Goal: Information Seeking & Learning: Check status

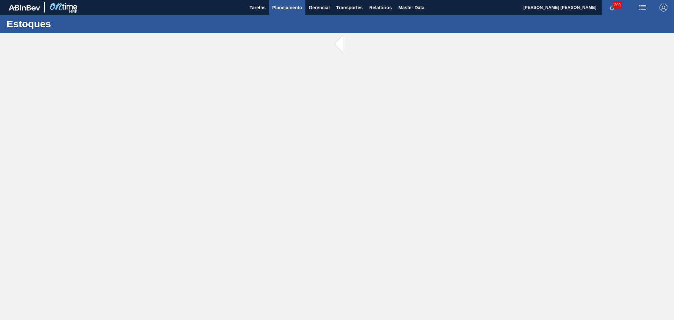
click at [292, 6] on span "Planejamento" at bounding box center [287, 8] width 30 height 8
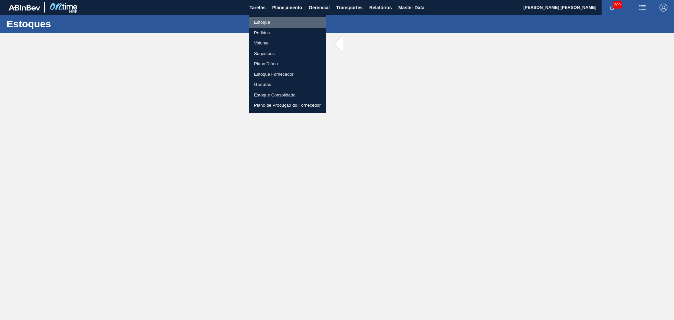
click at [273, 18] on li "Estoque" at bounding box center [287, 22] width 77 height 11
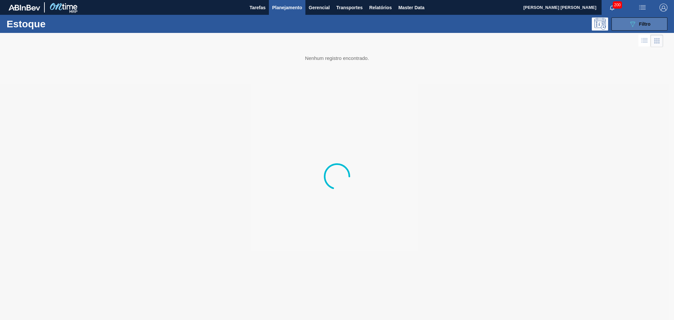
click at [644, 23] on span "Filtro" at bounding box center [646, 23] width 12 height 5
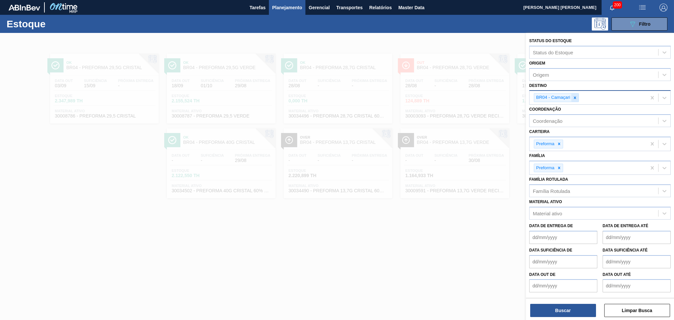
click at [575, 100] on div at bounding box center [575, 98] width 7 height 8
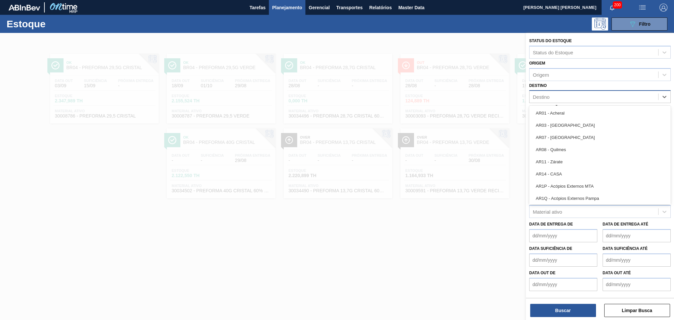
click at [567, 95] on div "Destino" at bounding box center [594, 97] width 129 height 10
type input "br03"
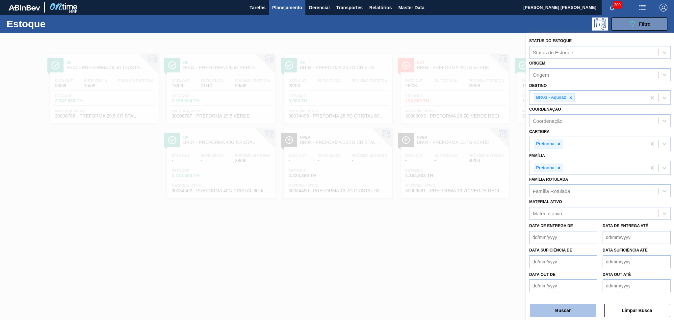
click at [558, 311] on button "Buscar" at bounding box center [564, 310] width 66 height 13
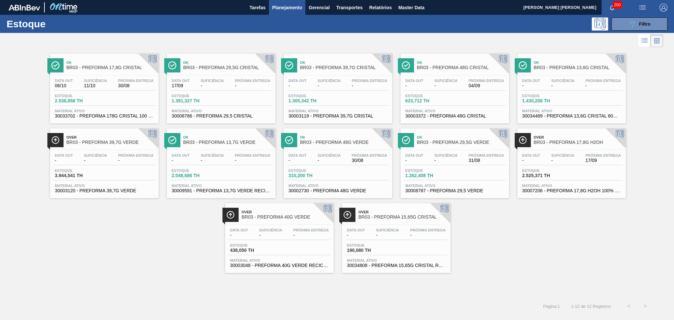
click at [241, 155] on span "Próxima Entrega" at bounding box center [253, 155] width 36 height 4
click at [287, 7] on span "Planejamento" at bounding box center [287, 8] width 30 height 8
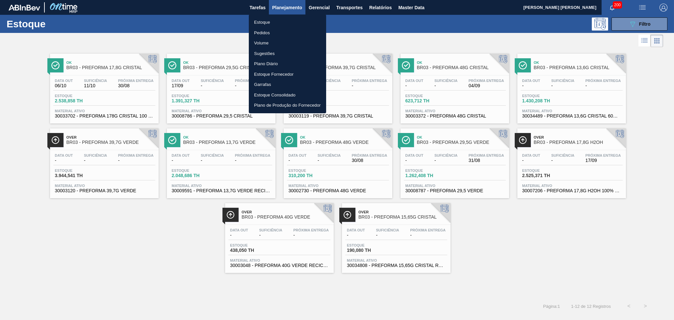
click at [265, 23] on li "Estoque" at bounding box center [287, 22] width 77 height 11
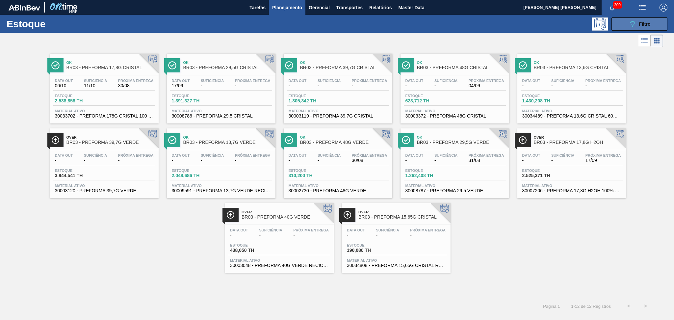
click at [642, 26] on span "Filtro" at bounding box center [646, 23] width 12 height 5
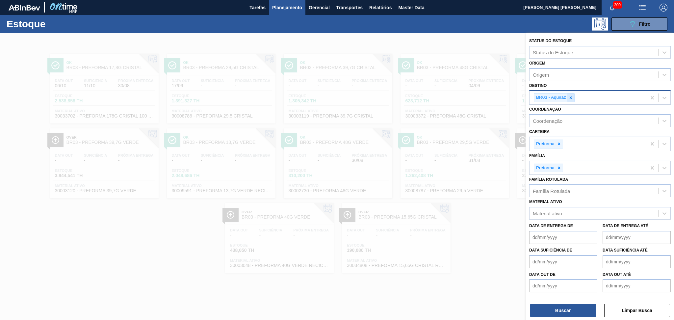
click at [569, 97] on icon at bounding box center [571, 98] width 5 height 5
type input "b"
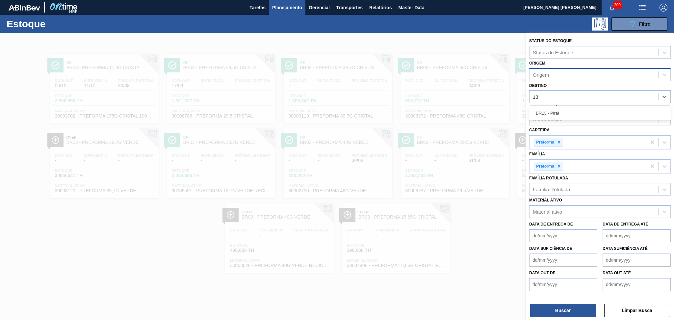
type input "1"
type input "18"
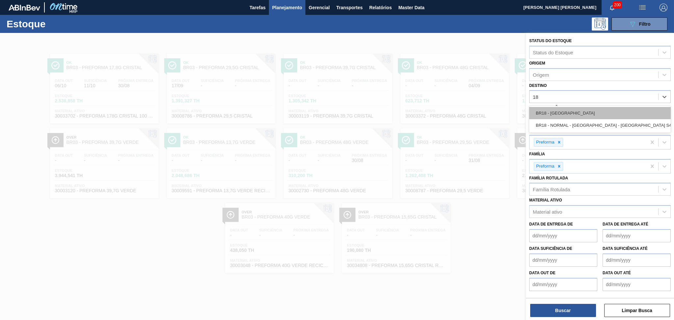
click at [563, 116] on div "BR18 - Pernambuco" at bounding box center [601, 113] width 142 height 12
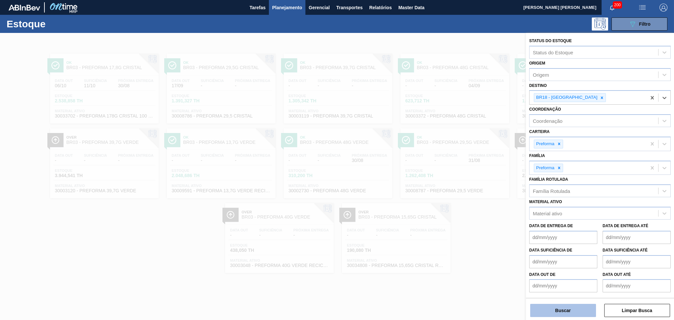
click at [544, 311] on button "Buscar" at bounding box center [564, 310] width 66 height 13
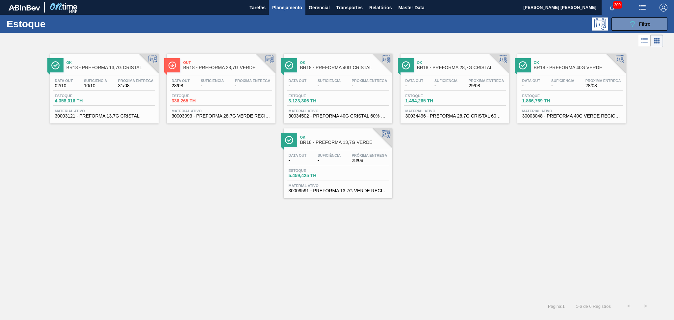
click at [315, 155] on div "Data out - Suficiência - Próxima Entrega 28/08" at bounding box center [338, 159] width 102 height 12
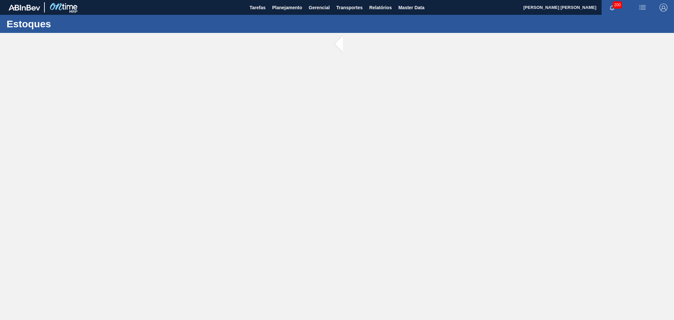
click at [142, 158] on main "Tarefas Planejamento Gerencial Transportes Relatórios Master Data Aline Apareci…" at bounding box center [337, 160] width 674 height 320
click at [265, 111] on div at bounding box center [337, 176] width 674 height 287
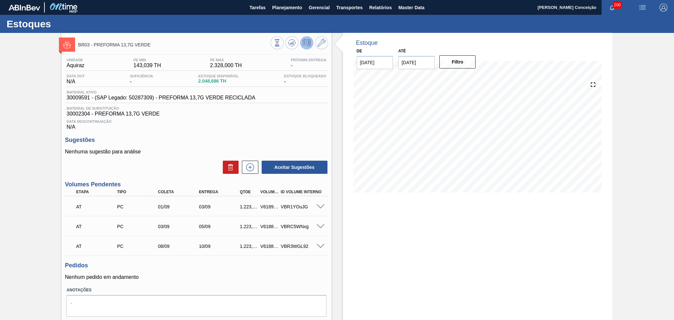
click at [401, 243] on div "Estoque De [DATE] Até [DATE] Filtro 07/09 Projeção de Estoque 2,424.754 [DOMAIN…" at bounding box center [478, 186] width 270 height 307
click at [296, 45] on button at bounding box center [292, 42] width 13 height 13
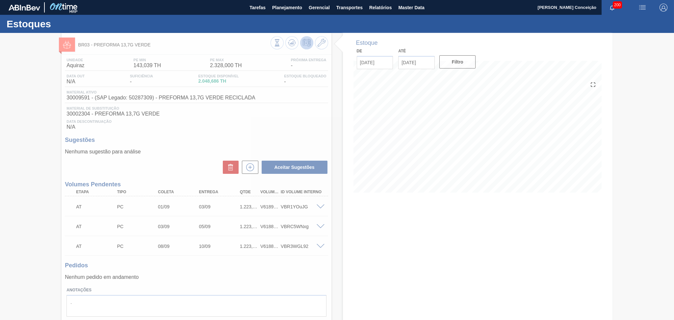
click at [339, 219] on div at bounding box center [337, 176] width 674 height 287
click at [292, 108] on div at bounding box center [337, 176] width 674 height 287
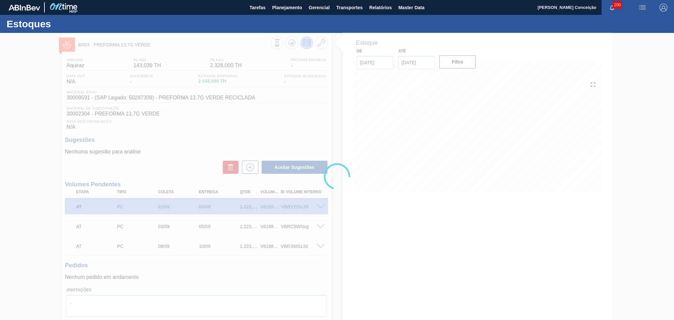
click at [312, 133] on div at bounding box center [337, 176] width 674 height 287
click at [398, 206] on div at bounding box center [337, 176] width 674 height 287
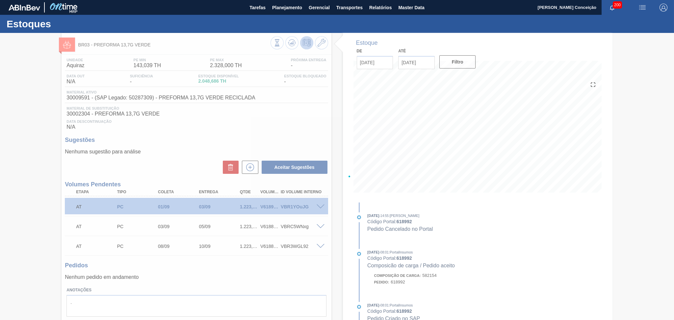
click at [387, 190] on div at bounding box center [337, 176] width 674 height 287
click at [314, 112] on div at bounding box center [337, 176] width 674 height 287
click at [309, 117] on div at bounding box center [337, 176] width 674 height 287
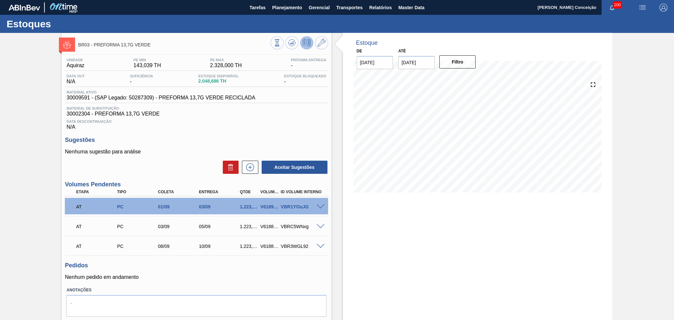
click at [200, 124] on div "Data Descontinuação N/A" at bounding box center [196, 123] width 263 height 13
click at [266, 271] on div "Pedidos Nenhum pedido em andamento" at bounding box center [196, 271] width 263 height 18
click at [233, 282] on div "Unidade Aquiraz PE MIN 143,039 TH PE MAX 2.328,000 TH Próxima Entrega - Data ou…" at bounding box center [197, 196] width 270 height 282
click at [188, 277] on p "Nenhum pedido em andamento" at bounding box center [196, 277] width 263 height 6
click at [356, 240] on div "Estoque De 28/08/2025 Até 30/09/2025 Filtro 04/09 Projeção de Estoque 1,201.714…" at bounding box center [478, 186] width 270 height 307
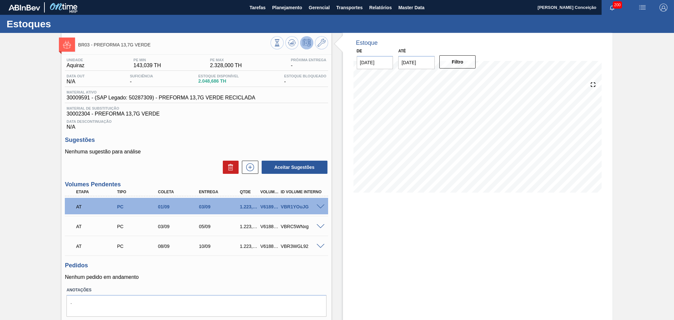
click at [402, 197] on div "07/09 Projeção de Estoque 2,424.754 Nec.SAP 0 Política Objetiva 1,235.519 Volum…" at bounding box center [478, 137] width 249 height 132
click at [244, 116] on span "30002304 - PREFORMA 13,7G VERDE" at bounding box center [197, 114] width 260 height 6
click at [470, 244] on div "Estoque De 28/08/2025 Até 30/09/2025 Filtro 07/09 Projeção de Estoque 2,424.754…" at bounding box center [478, 186] width 270 height 307
click at [185, 130] on div "Unidade Aquiraz PE MIN 143,039 TH PE MAX 2.328,000 TH Próxima Entrega - Data ou…" at bounding box center [197, 196] width 270 height 282
click at [397, 204] on div "Estoque De 28/08/2025 Até 30/09/2025 Filtro 04/09 Projeção de Estoque 1,201.714…" at bounding box center [478, 186] width 270 height 307
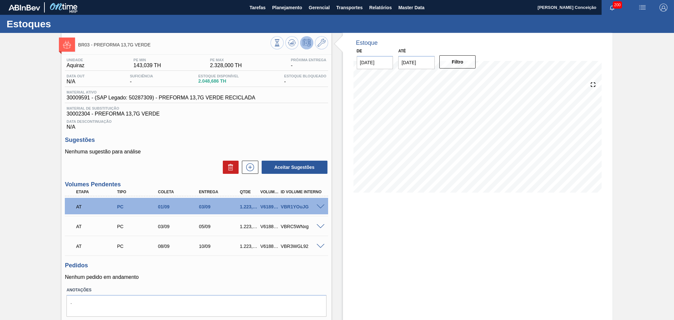
click at [279, 106] on span "Material de Substituição" at bounding box center [197, 108] width 260 height 4
click at [185, 120] on span "Data Descontinuação" at bounding box center [197, 122] width 260 height 4
click at [255, 123] on span "Data Descontinuação" at bounding box center [197, 122] width 260 height 4
click at [234, 121] on span "Data Descontinuação" at bounding box center [197, 122] width 260 height 4
click at [196, 135] on div "Unidade Aquiraz PE MIN 143,039 TH PE MAX 2.328,000 TH Próxima Entrega - Data ou…" at bounding box center [197, 196] width 270 height 282
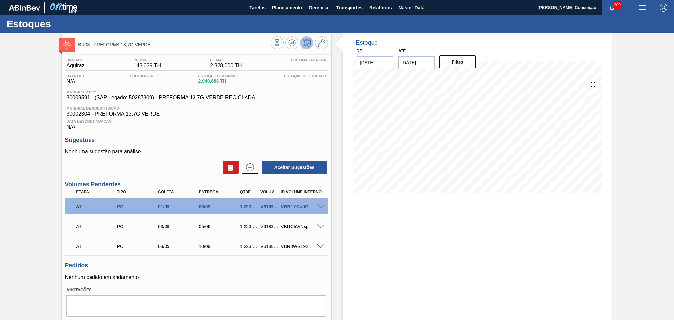
click at [173, 140] on h3 "Sugestões" at bounding box center [196, 140] width 263 height 7
click at [303, 126] on div "Data Descontinuação N/A" at bounding box center [196, 123] width 263 height 13
click at [456, 255] on div "Estoque De 28/08/2025 Até 30/09/2025 Filtro 06/09 Projeção de Estoque 2,424.754…" at bounding box center [478, 186] width 270 height 307
click at [201, 121] on span "Data Descontinuação" at bounding box center [197, 122] width 260 height 4
click at [278, 137] on h3 "Sugestões" at bounding box center [196, 140] width 263 height 7
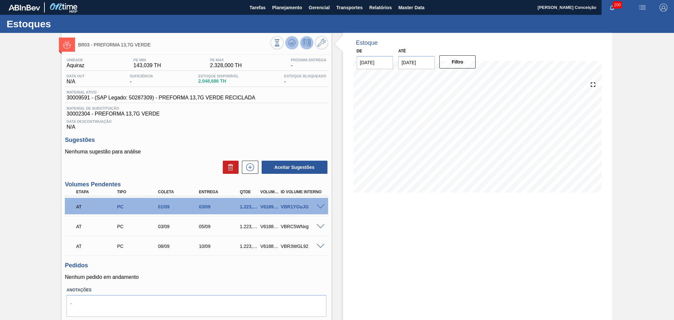
click at [286, 44] on button at bounding box center [292, 42] width 13 height 13
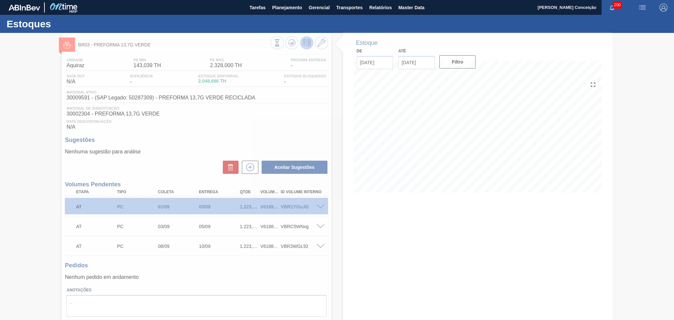
click at [283, 132] on div at bounding box center [337, 176] width 674 height 287
click at [111, 124] on div at bounding box center [337, 176] width 674 height 287
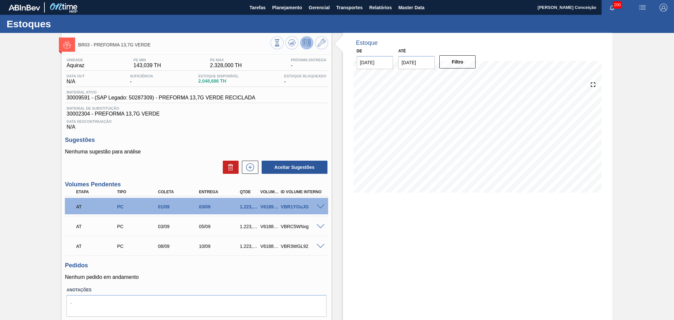
click at [212, 132] on div "Unidade Aquiraz PE MIN 143,039 TH PE MAX 2.328,000 TH Próxima Entrega - Data ou…" at bounding box center [197, 196] width 270 height 282
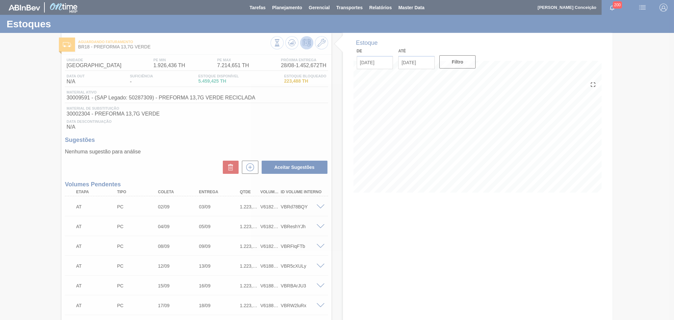
click at [222, 140] on h3 "Sugestões" at bounding box center [196, 140] width 263 height 7
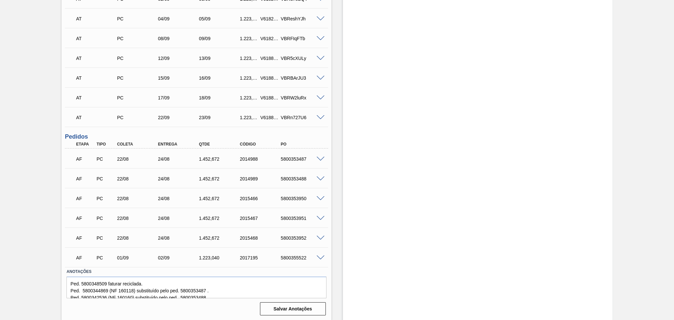
scroll to position [32, 0]
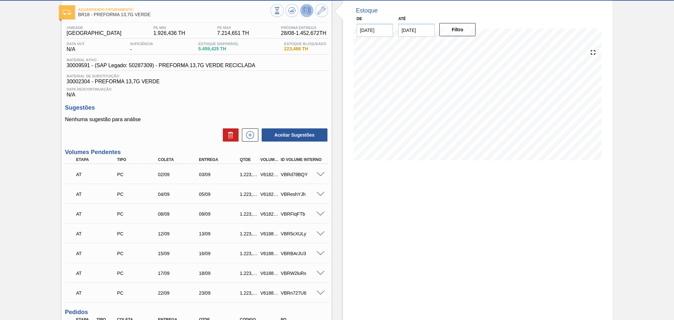
click at [202, 113] on div "Sugestões Nenhuma sugestão para análise Aceitar Sugestões" at bounding box center [196, 123] width 263 height 38
click at [186, 120] on p "Nenhuma sugestão para análise" at bounding box center [196, 120] width 263 height 6
click at [319, 175] on span at bounding box center [321, 174] width 8 height 5
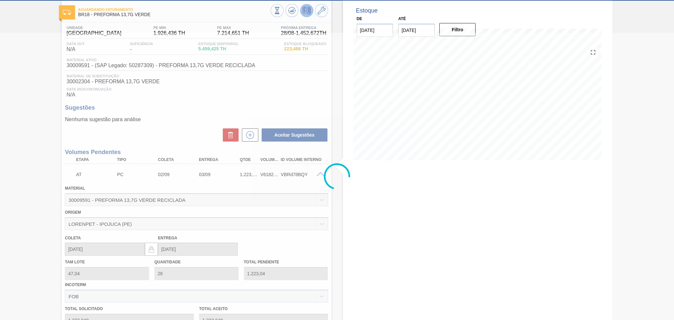
click at [320, 175] on div at bounding box center [337, 176] width 674 height 287
click at [318, 173] on div at bounding box center [337, 176] width 674 height 287
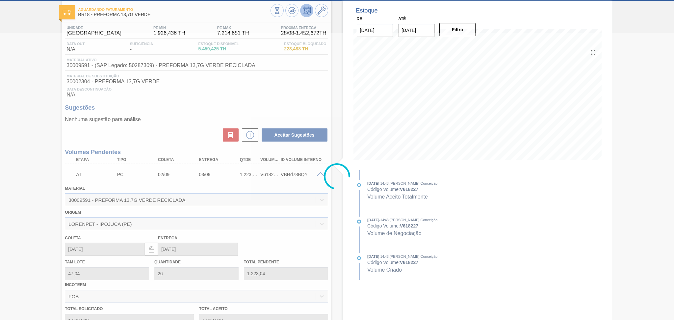
click at [324, 174] on icon at bounding box center [337, 176] width 26 height 26
click at [320, 175] on div at bounding box center [337, 176] width 674 height 287
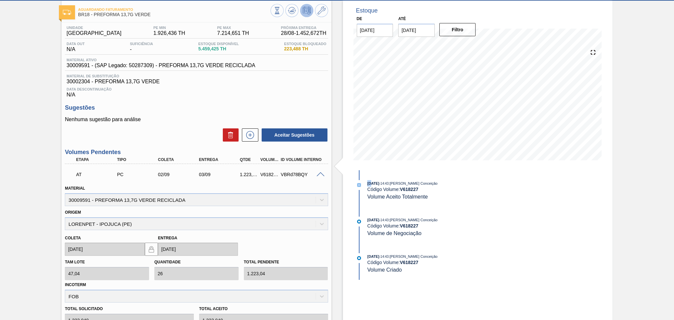
click at [320, 175] on span at bounding box center [321, 174] width 8 height 5
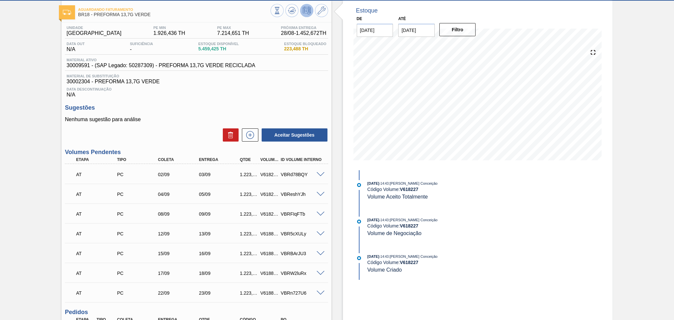
click at [287, 101] on div "Unidade Pernambuco PE MIN 1.926,436 TH PE MAX 7.214,651 TH Próxima Entrega 28/0…" at bounding box center [197, 257] width 270 height 471
click at [264, 91] on div "Data Descontinuação N/A" at bounding box center [196, 91] width 263 height 13
click at [267, 105] on h3 "Sugestões" at bounding box center [196, 107] width 263 height 7
click at [189, 114] on div "Sugestões Nenhuma sugestão para análise Aceitar Sugestões" at bounding box center [196, 123] width 263 height 38
click at [174, 105] on h3 "Sugestões" at bounding box center [196, 107] width 263 height 7
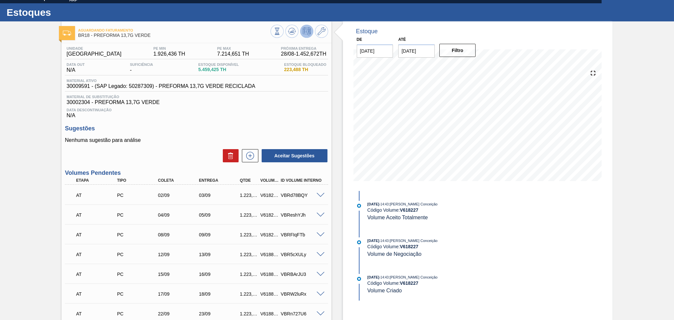
scroll to position [0, 0]
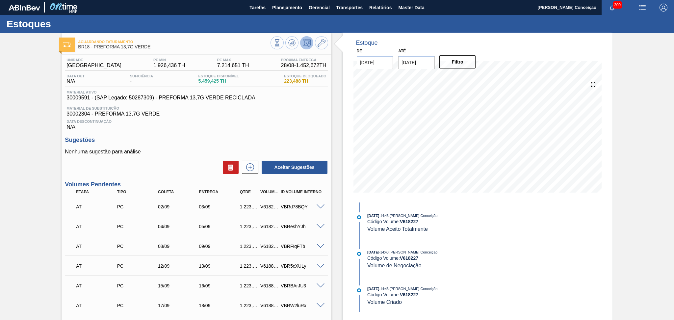
click at [300, 124] on div "Data Descontinuação N/A" at bounding box center [196, 123] width 263 height 13
click at [289, 138] on h3 "Sugestões" at bounding box center [196, 140] width 263 height 7
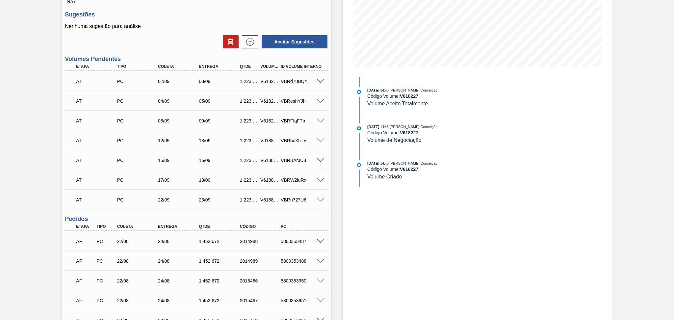
scroll to position [176, 0]
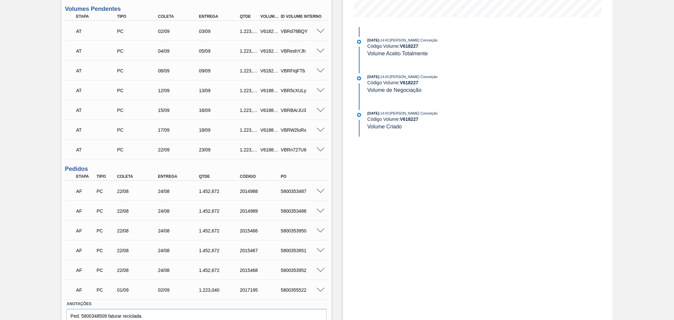
click at [373, 217] on div "Estoque De 28/08/2025 Até 30/09/2025 Filtro 30/08 Projeção de Estoque 11,422.78…" at bounding box center [478, 105] width 270 height 496
click at [338, 175] on div "Estoque De 28/08/2025 Até 30/09/2025 Filtro 30/08 Projeção de Estoque 11,422.78…" at bounding box center [472, 105] width 281 height 496
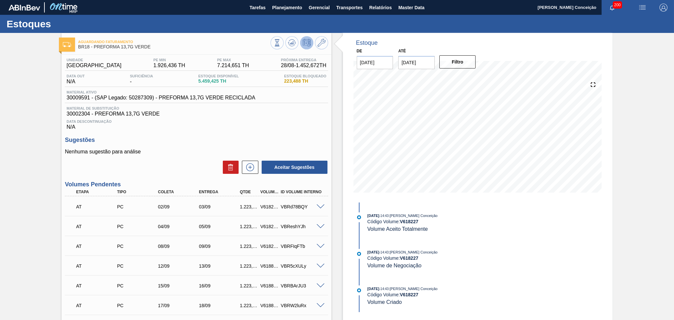
click at [226, 131] on div "Unidade Pernambuco PE MIN 1.926,436 TH PE MAX 7.214,651 TH Próxima Entrega 28/0…" at bounding box center [197, 290] width 270 height 471
click at [287, 8] on span "Planejamento" at bounding box center [287, 8] width 30 height 8
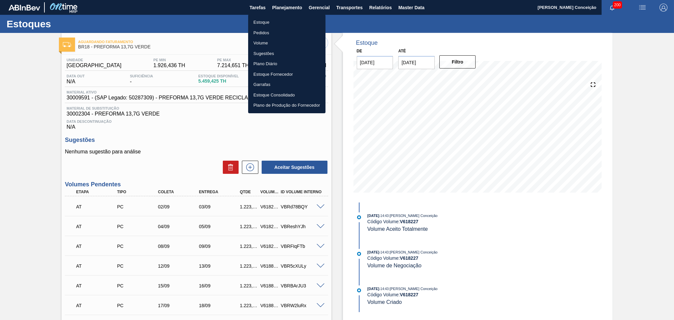
click at [260, 23] on li "Estoque" at bounding box center [286, 22] width 77 height 11
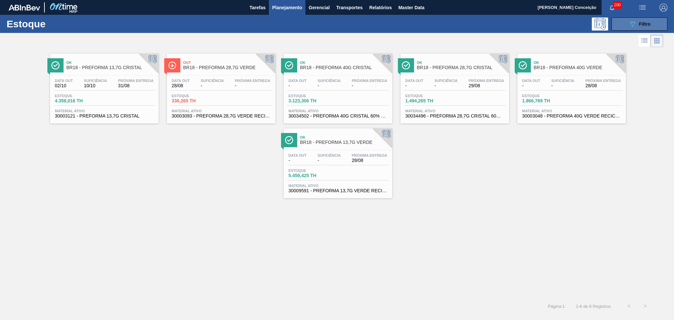
click at [623, 23] on button "089F7B8B-B2A5-4AFE-B5C0-19BA573D28AC Filtro" at bounding box center [640, 23] width 56 height 13
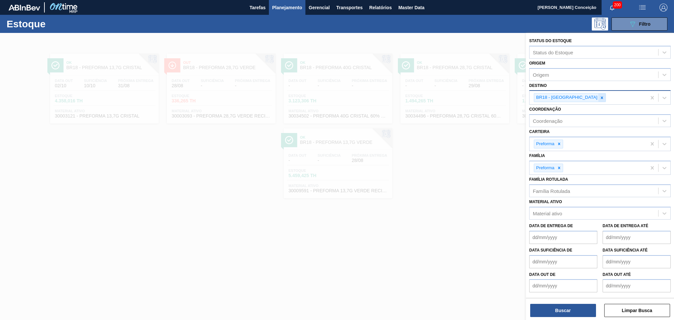
click at [599, 96] on div at bounding box center [602, 98] width 7 height 8
click at [573, 96] on div "Destino" at bounding box center [594, 97] width 129 height 10
click at [365, 227] on div at bounding box center [337, 193] width 674 height 320
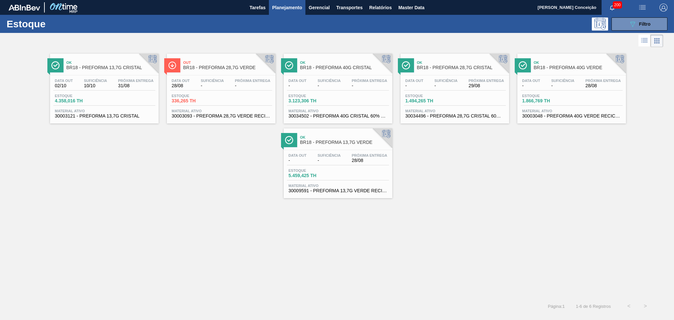
click at [224, 210] on div "Ok BR18 - PREFORMA 13,7G CRISTAL Data out 02/10 Suficiência 10/10 Próxima Entre…" at bounding box center [337, 173] width 674 height 249
click at [228, 71] on div "Out BR18 - PREFORMA 28,7G VERDE" at bounding box center [227, 65] width 89 height 15
click at [642, 21] on span "Filtro" at bounding box center [646, 23] width 12 height 5
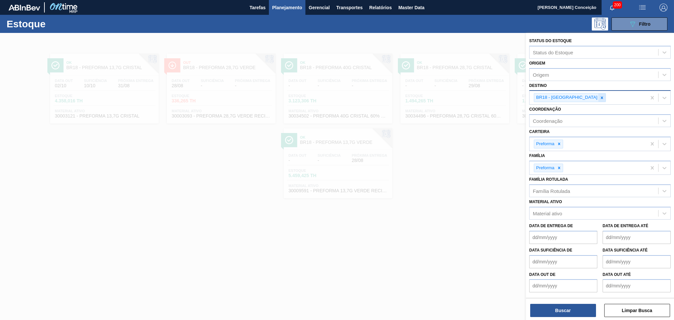
click at [601, 96] on icon at bounding box center [602, 97] width 2 height 2
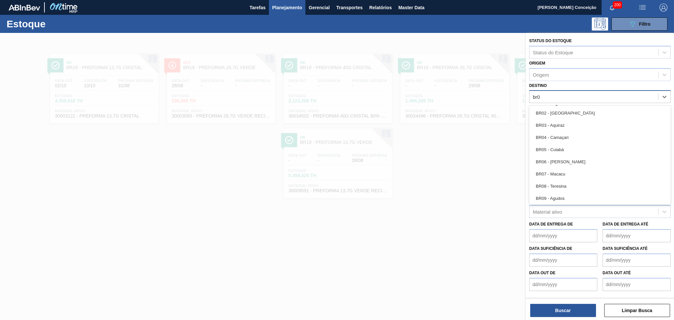
type input "br04"
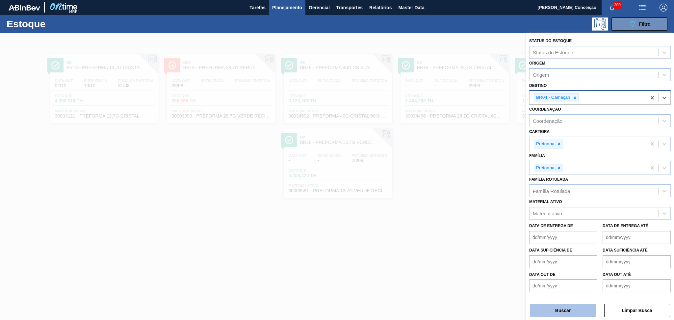
click at [562, 310] on button "Buscar" at bounding box center [564, 310] width 66 height 13
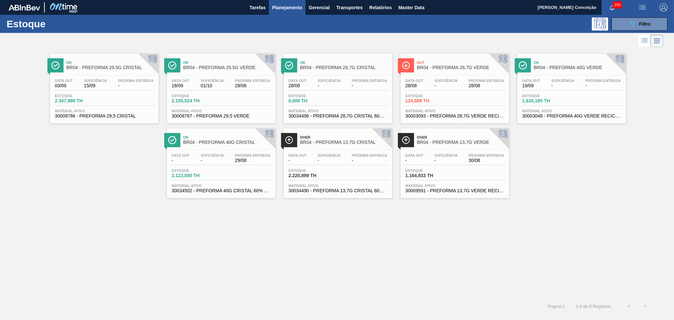
click at [325, 165] on div "Data out - Suficiência - Próxima Entrega -" at bounding box center [338, 159] width 102 height 12
click at [428, 164] on div "Data out - Suficiência - Próxima Entrega 30/08" at bounding box center [455, 159] width 102 height 12
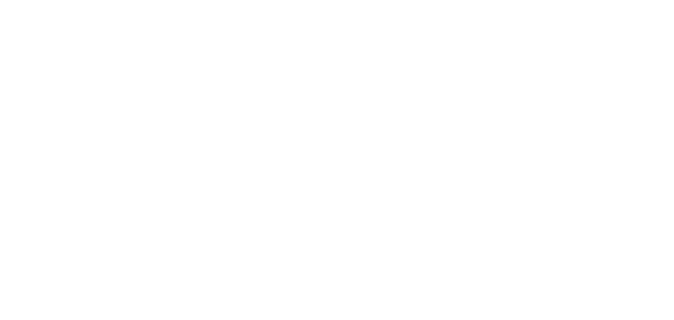
click at [100, 0] on html at bounding box center [337, 0] width 674 height 0
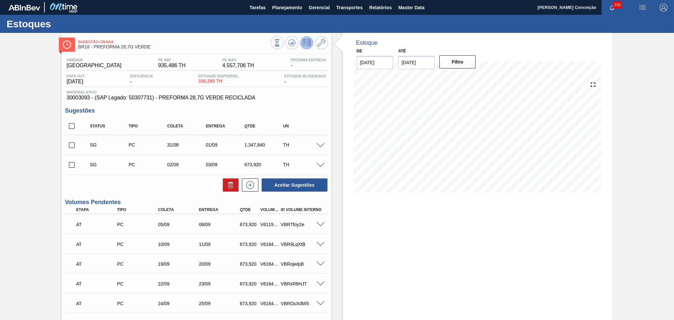
click at [132, 197] on div "Unidade Pernambuco PE MIN 935,486 TH PE MAX 4.557,706 TH Próxima Entrega - Data…" at bounding box center [197, 244] width 270 height 378
click at [371, 237] on div "Estoque De [DATE] Até [DATE] Filtro" at bounding box center [478, 234] width 270 height 403
click at [290, 37] on button at bounding box center [292, 42] width 13 height 13
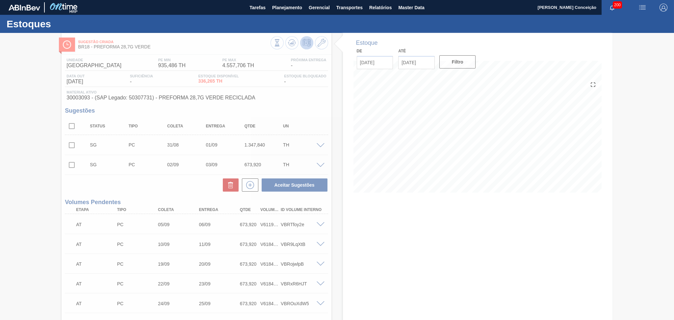
click at [351, 220] on div at bounding box center [337, 176] width 674 height 287
click at [398, 214] on div at bounding box center [337, 176] width 674 height 287
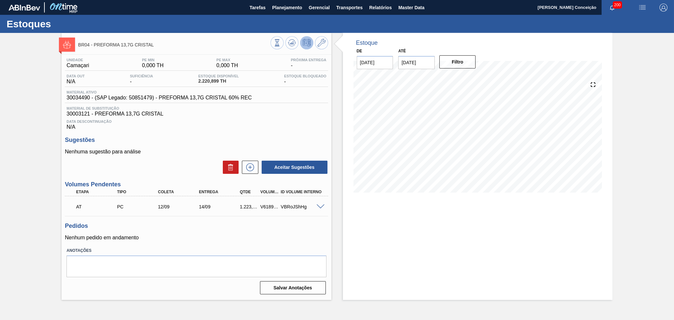
click at [254, 126] on div "Data Descontinuação N/A" at bounding box center [196, 123] width 263 height 13
click at [288, 45] on icon at bounding box center [292, 43] width 8 height 8
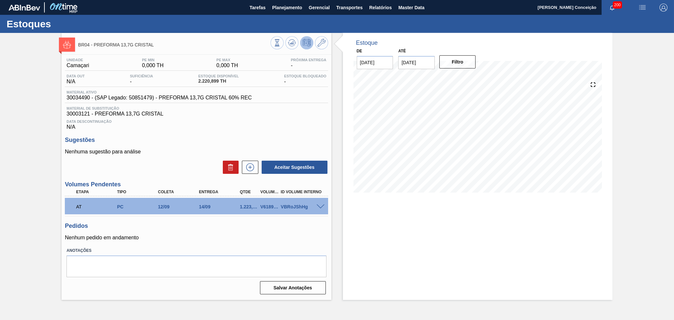
click at [314, 120] on span "Data Descontinuação" at bounding box center [197, 122] width 260 height 4
click at [293, 42] on icon at bounding box center [293, 42] width 1 height 3
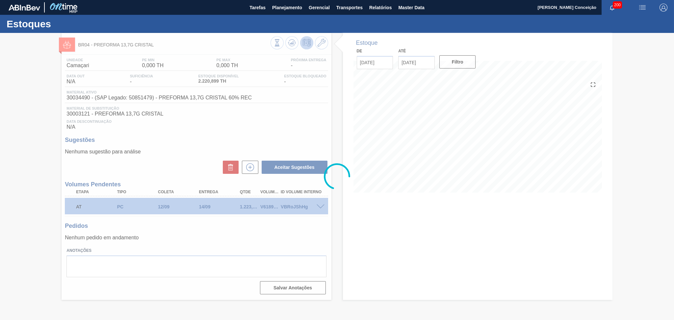
click at [273, 126] on div at bounding box center [337, 176] width 674 height 287
click at [402, 205] on div at bounding box center [337, 176] width 674 height 287
click at [530, 260] on div at bounding box center [337, 176] width 674 height 287
click at [415, 263] on div at bounding box center [337, 176] width 674 height 287
click at [216, 108] on div at bounding box center [337, 176] width 674 height 287
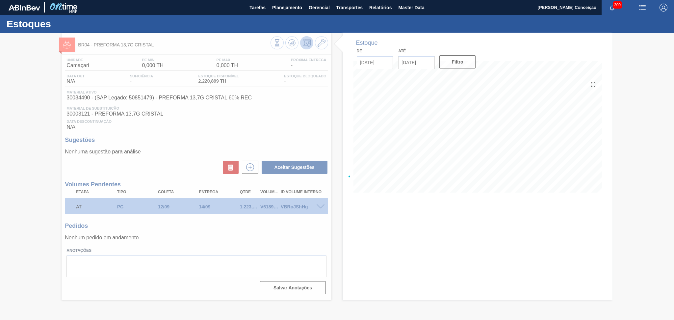
click at [476, 242] on div at bounding box center [337, 176] width 674 height 287
click at [434, 255] on div at bounding box center [337, 176] width 674 height 287
click at [312, 127] on div at bounding box center [337, 176] width 674 height 287
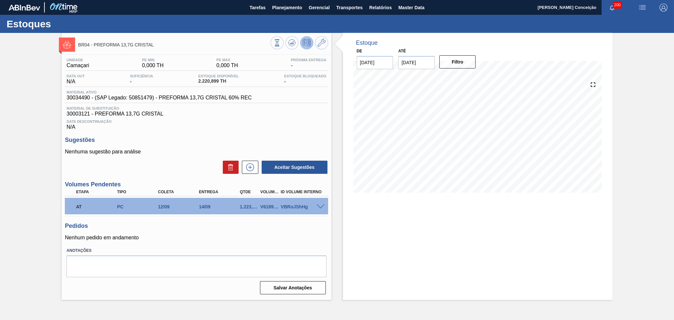
click at [195, 152] on p "Nenhuma sugestão para análise" at bounding box center [196, 152] width 263 height 6
drag, startPoint x: 218, startPoint y: 80, endPoint x: 193, endPoint y: 80, distance: 25.0
click at [193, 80] on div "Data out N/A Suficiência - Estoque Disponível 2.220,899 TH Estoque Bloqueado -" at bounding box center [196, 80] width 263 height 13
copy span "2.220,899"
click at [304, 120] on span "Data Descontinuação" at bounding box center [197, 122] width 260 height 4
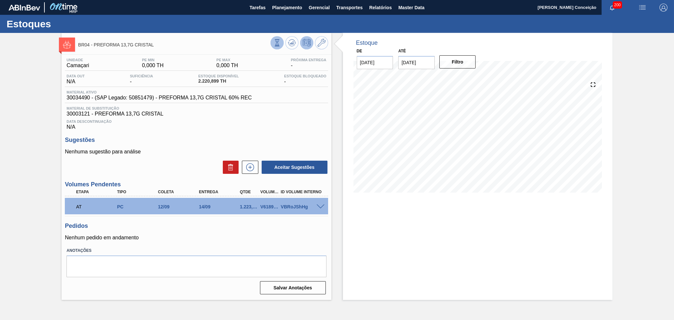
click at [276, 43] on icon at bounding box center [277, 42] width 7 height 7
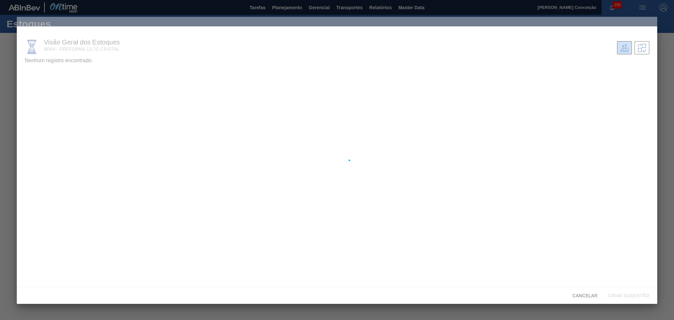
click at [104, 114] on div at bounding box center [337, 160] width 641 height 287
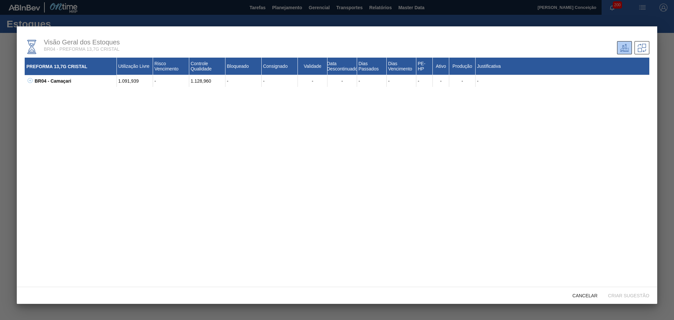
click at [35, 81] on div "BR04 - Camaçari" at bounding box center [75, 81] width 84 height 12
drag, startPoint x: 214, startPoint y: 81, endPoint x: 190, endPoint y: 84, distance: 23.9
click at [190, 84] on div "1.128,960" at bounding box center [207, 81] width 36 height 12
copy div "1.128,960"
click at [310, 179] on div "PREFORMA 13,7G CRISTAL Utilização Livre Risco Vencimento Controle Qualidade Blo…" at bounding box center [337, 170] width 625 height 225
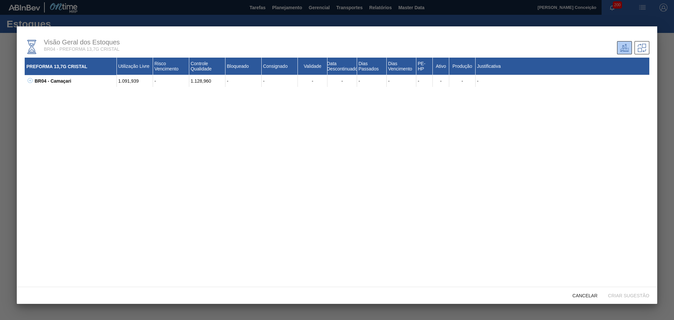
click at [91, 106] on div "PREFORMA 13,7G CRISTAL Utilização Livre Risco Vencimento Controle Qualidade Blo…" at bounding box center [337, 170] width 625 height 225
click at [418, 205] on div "PREFORMA 13,7G CRISTAL Utilização Livre Risco Vencimento Controle Qualidade Blo…" at bounding box center [337, 170] width 625 height 225
click at [70, 164] on div "PREFORMA 13,7G CRISTAL Utilização Livre Risco Vencimento Controle Qualidade Blo…" at bounding box center [337, 170] width 625 height 225
drag, startPoint x: 211, startPoint y: 79, endPoint x: 188, endPoint y: 78, distance: 22.4
click at [188, 78] on div "1.091,939 - 1.128,960 - - - - - - - - - -" at bounding box center [383, 81] width 533 height 12
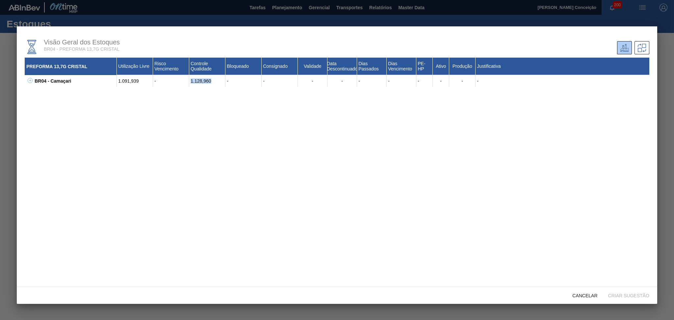
copy div "1.128,960"
click at [266, 133] on div "PREFORMA 13,7G CRISTAL Utilização Livre Risco Vencimento Controle Qualidade Blo…" at bounding box center [337, 170] width 625 height 225
click at [350, 17] on div at bounding box center [337, 160] width 674 height 320
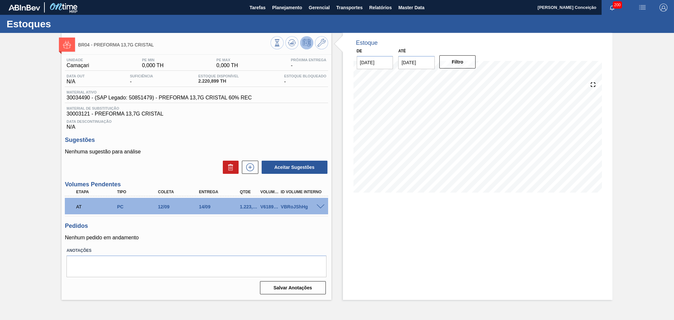
click at [331, 239] on div "BR04 - PREFORMA 13,7G CRISTAL Unidade Camaçari PE MIN 0,000 TH PE MAX 0,000 TH …" at bounding box center [337, 166] width 674 height 267
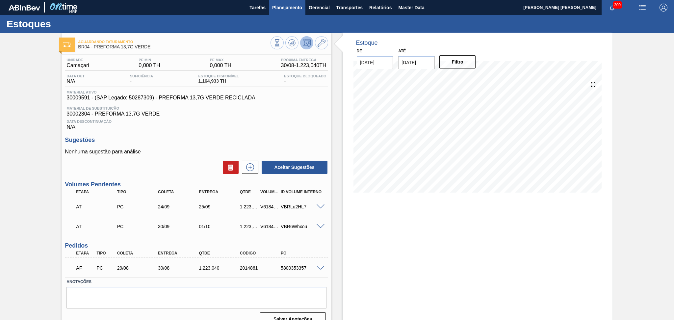
click at [291, 6] on span "Planejamento" at bounding box center [287, 8] width 30 height 8
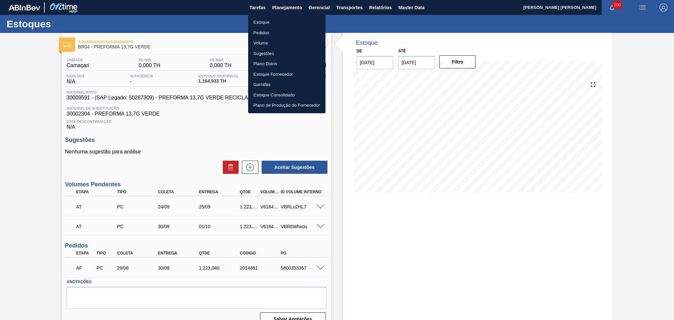
click at [260, 22] on li "Estoque" at bounding box center [286, 22] width 77 height 11
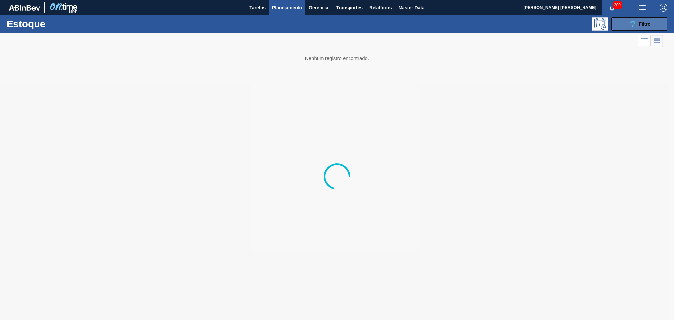
click at [636, 22] on icon "089F7B8B-B2A5-4AFE-B5C0-19BA573D28AC" at bounding box center [633, 24] width 8 height 8
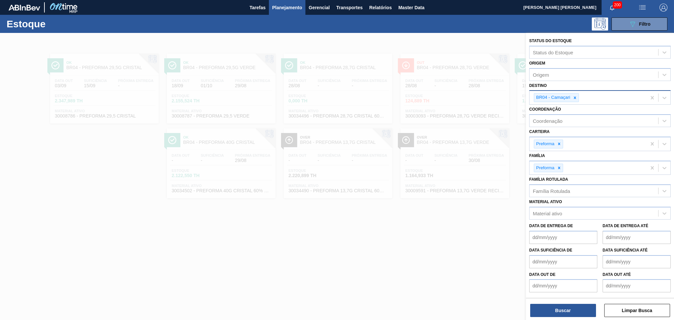
click at [574, 96] on icon at bounding box center [575, 98] width 5 height 5
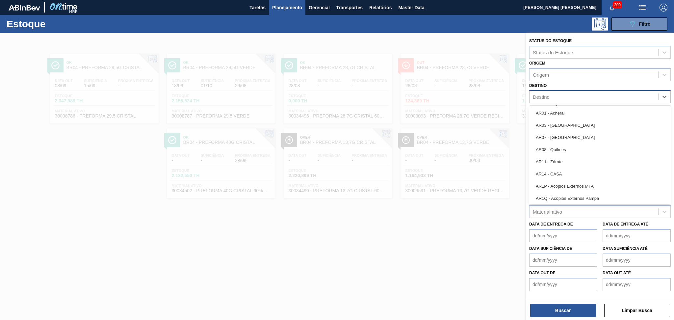
click at [557, 96] on div "Destino" at bounding box center [594, 97] width 129 height 10
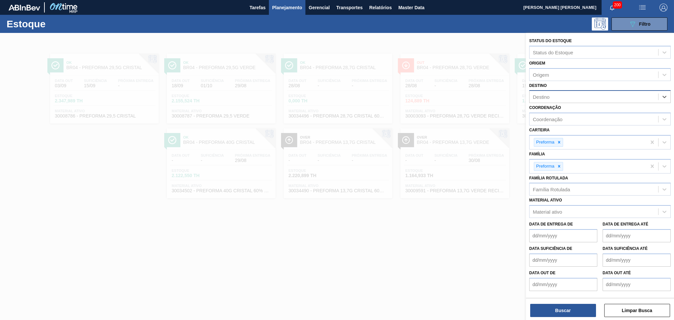
click at [549, 94] on div "Destino" at bounding box center [541, 97] width 17 height 6
click at [552, 189] on div "Família Rotulada" at bounding box center [551, 190] width 37 height 6
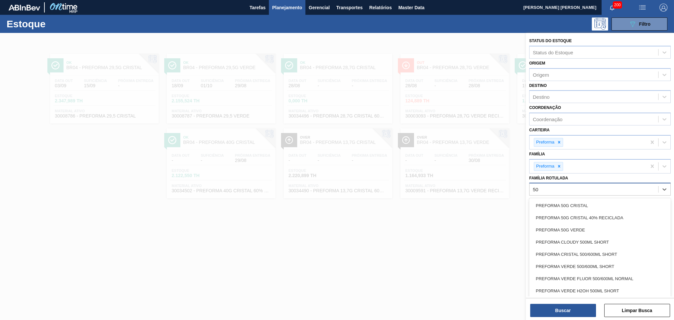
type Rotulada "50g"
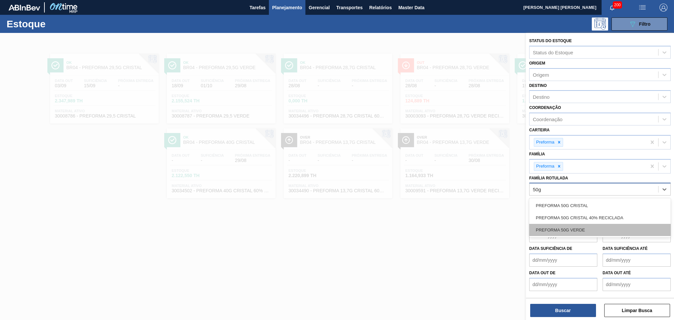
click at [568, 224] on div "PREFORMA 50G VERDE" at bounding box center [601, 230] width 142 height 12
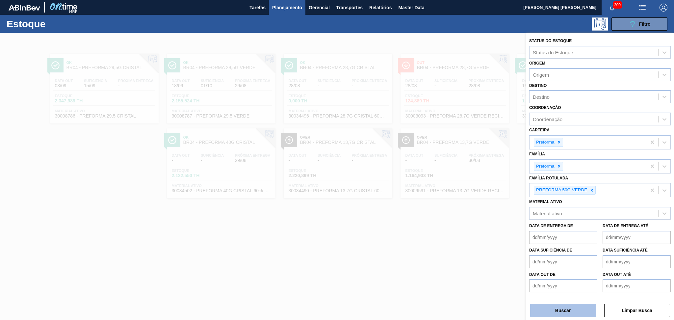
click at [561, 311] on button "Buscar" at bounding box center [564, 310] width 66 height 13
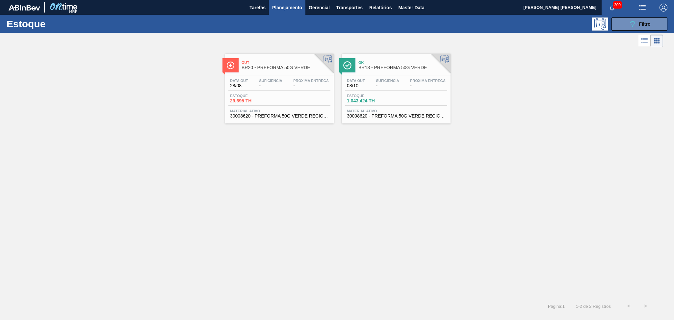
click at [255, 178] on div "Out BR20 - PREFORMA 50G VERDE Data out 28/08 Suficiência - Próxima Entrega - Es…" at bounding box center [337, 173] width 674 height 249
click at [324, 224] on div "Out BR20 - PREFORMA 50G VERDE Data out 28/08 Suficiência - Próxima Entrega - Es…" at bounding box center [337, 173] width 674 height 249
